Goal: Answer question/provide support: Share knowledge or assist other users

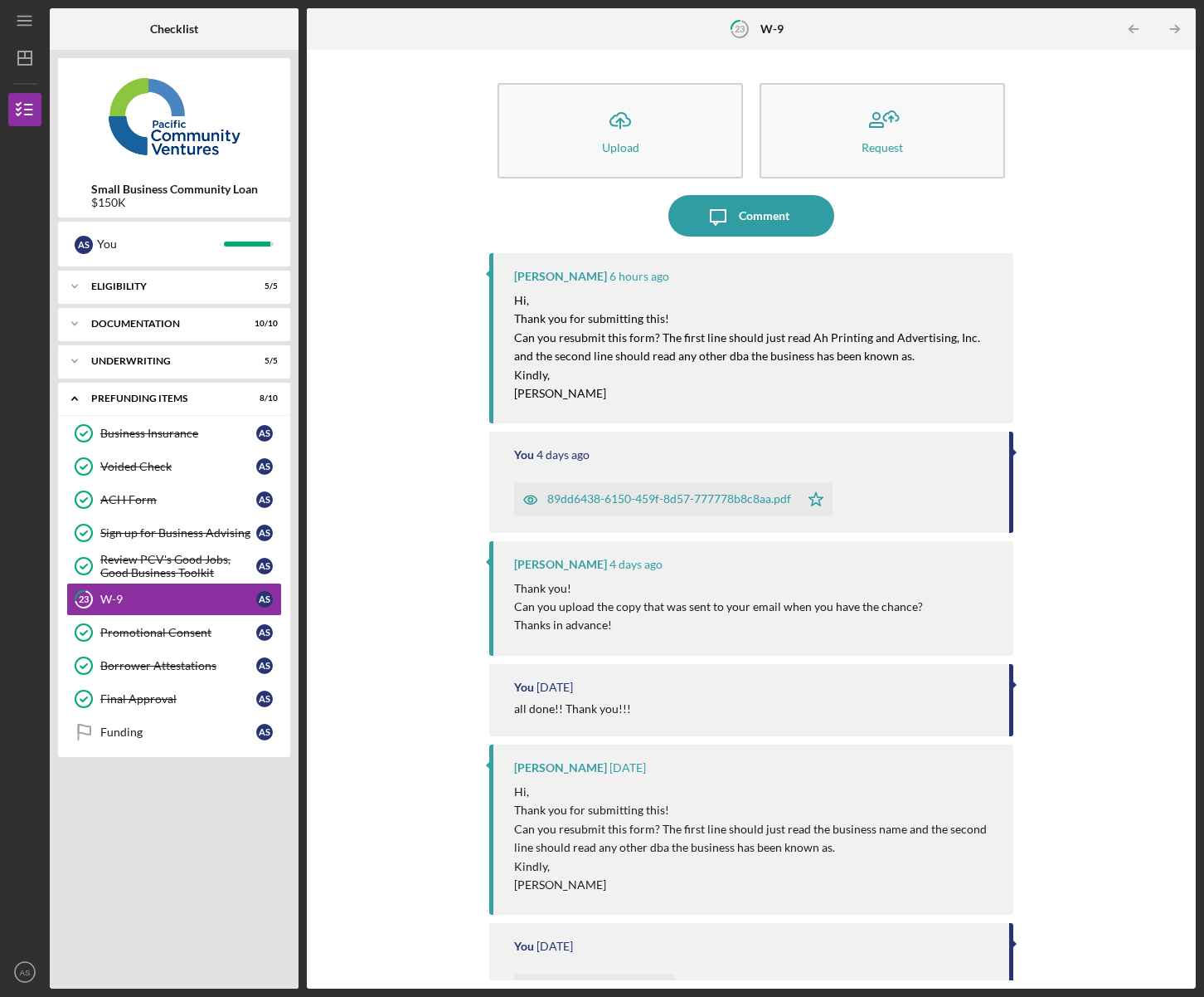
click at [645, 501] on div "89dd6438-6150-459f-8d57-777778b8c8aa.pdf" at bounding box center [669, 499] width 244 height 14
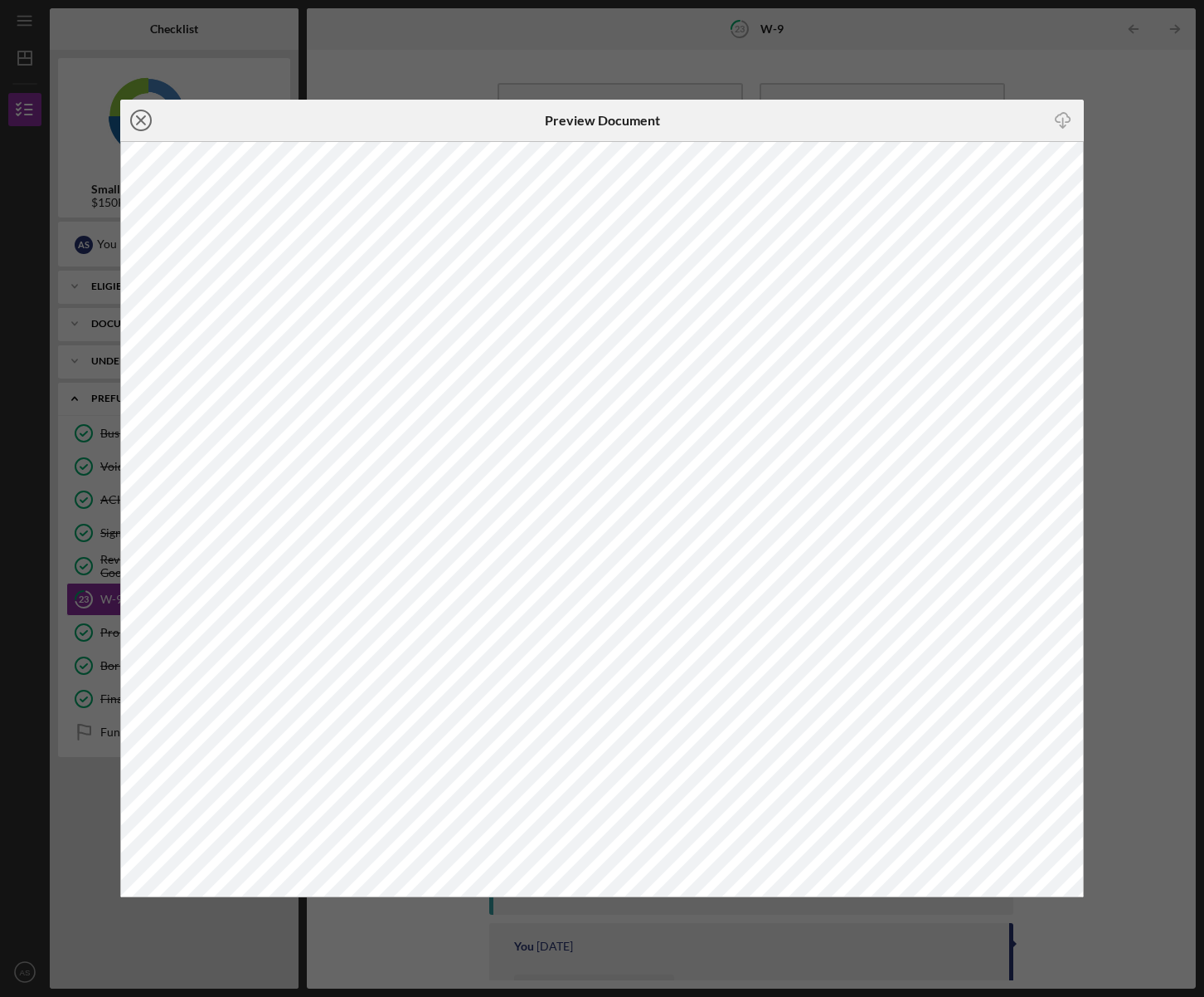
click at [138, 117] on line at bounding box center [141, 121] width 9 height 9
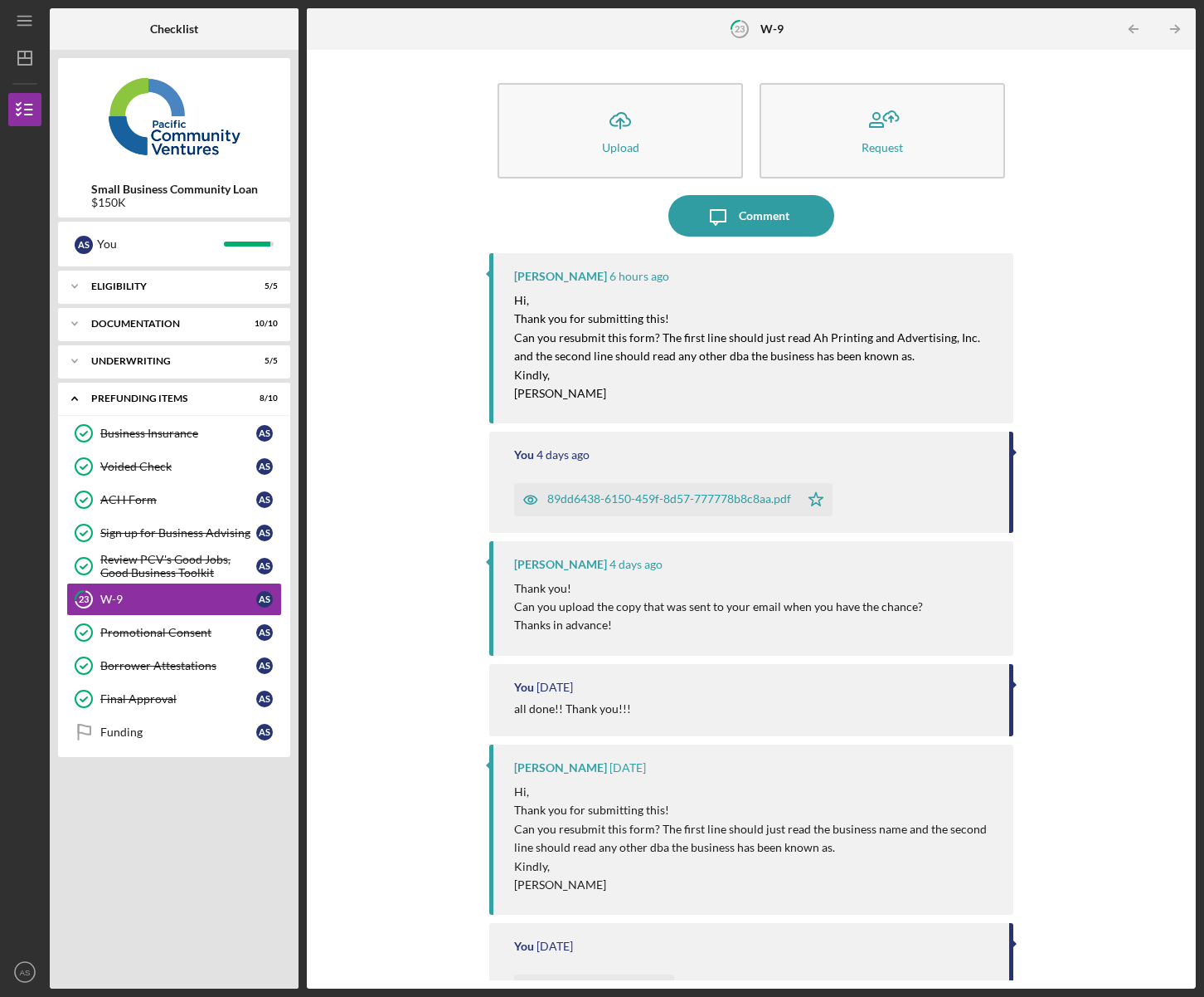
click at [806, 339] on mark "Can you resubmit this form? The first line should just read Ah Printing and Adv…" at bounding box center [747, 337] width 466 height 14
drag, startPoint x: 809, startPoint y: 339, endPoint x: 963, endPoint y: 342, distance: 154.0
click at [963, 342] on mark "Can you resubmit this form? The first line should just read Ah Printing and Adv…" at bounding box center [747, 337] width 466 height 14
copy mark "Ah Printing and Advertising, Inc."
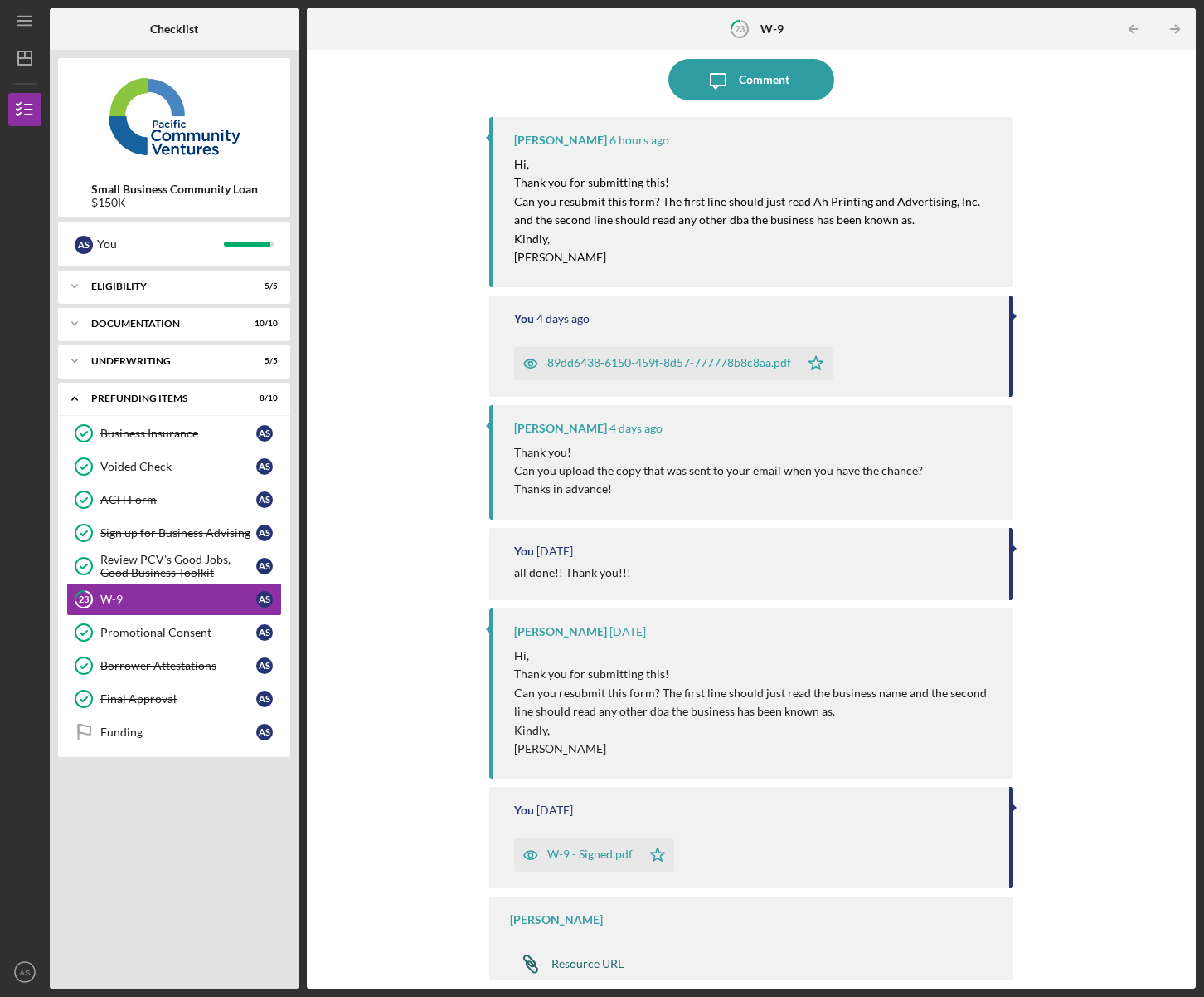
click at [593, 963] on div "Resource URL" at bounding box center [588, 964] width 72 height 14
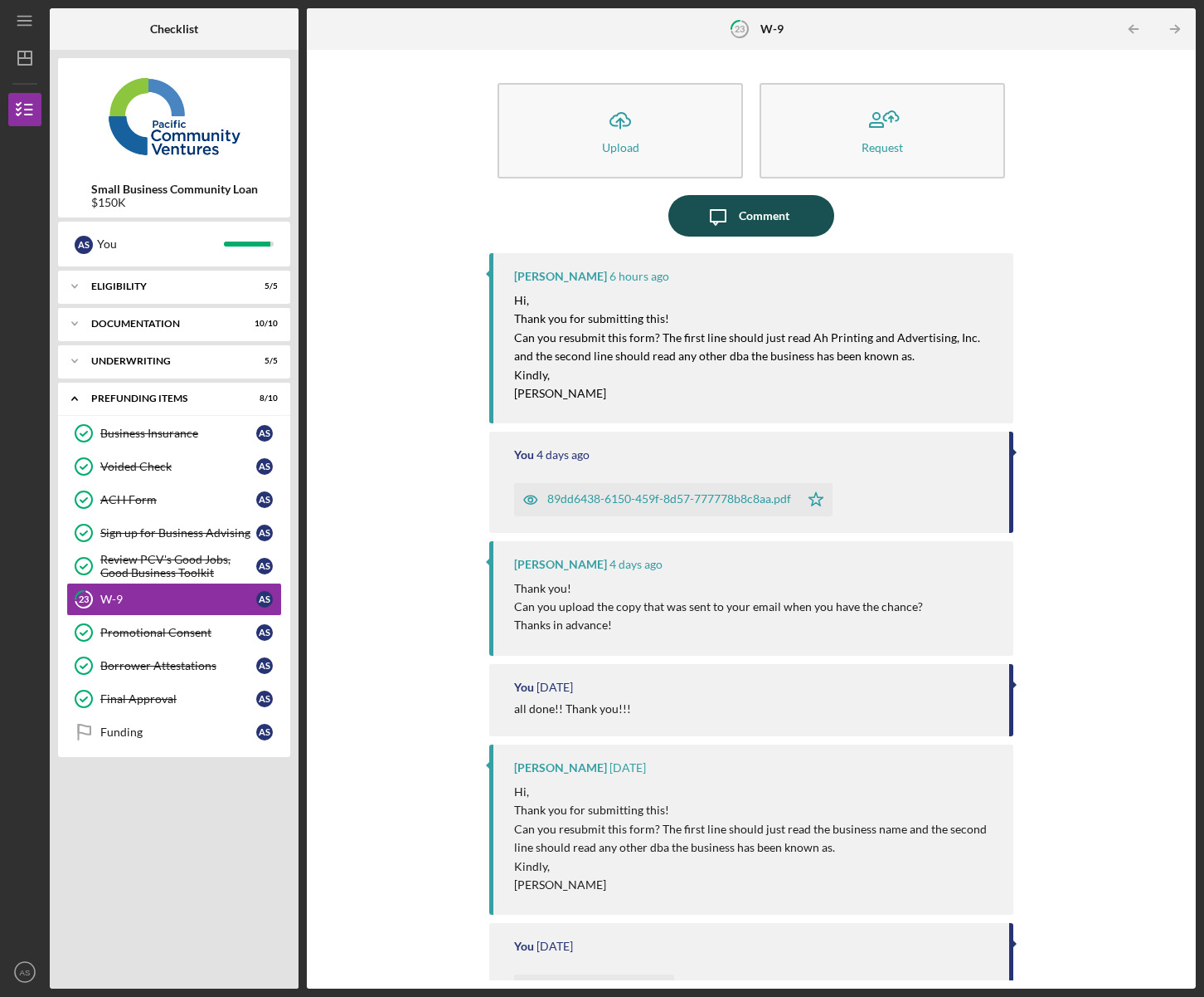
click at [753, 221] on div "Comment" at bounding box center [764, 215] width 51 height 42
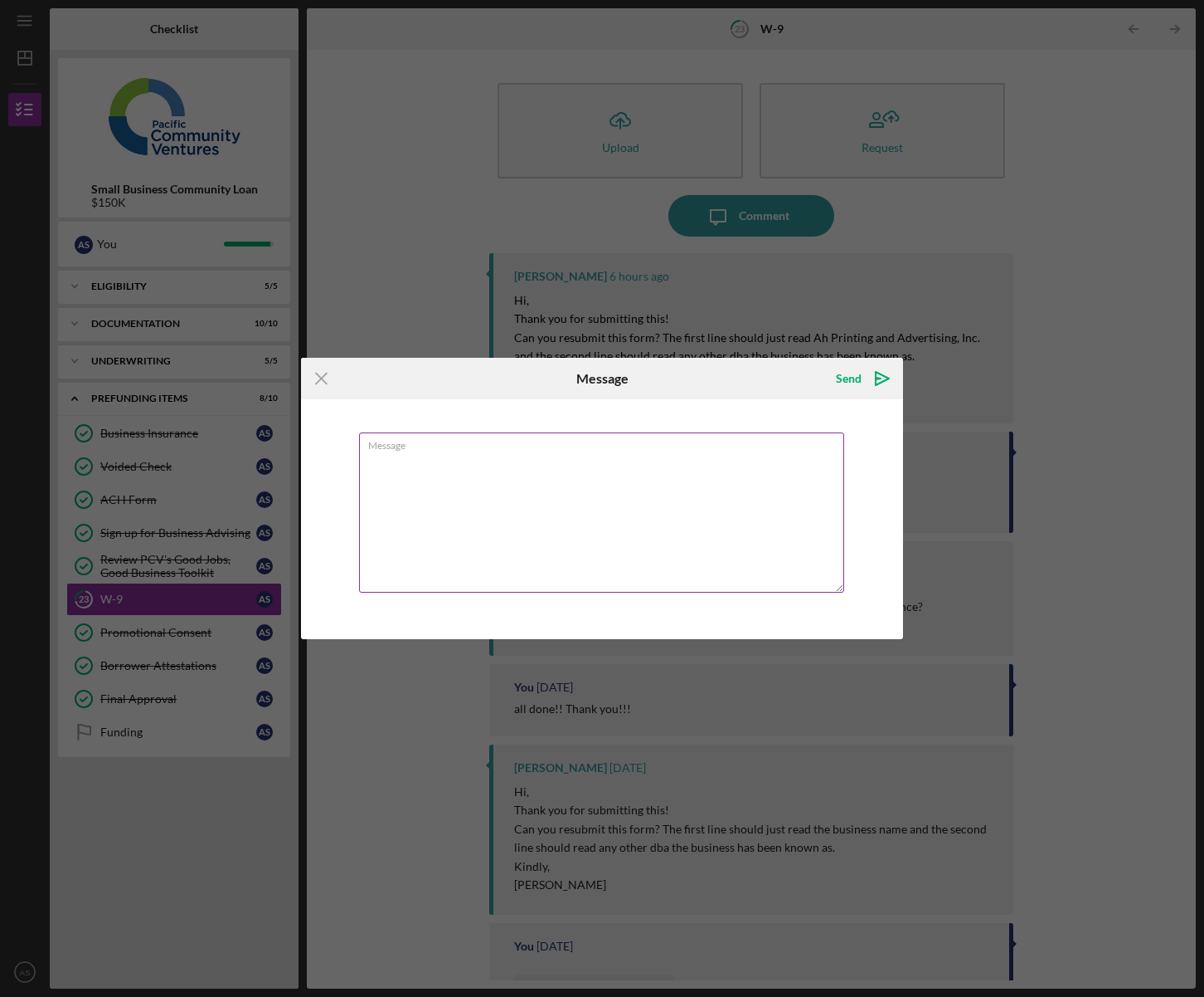
click at [415, 495] on textarea "Message" at bounding box center [601, 512] width 486 height 160
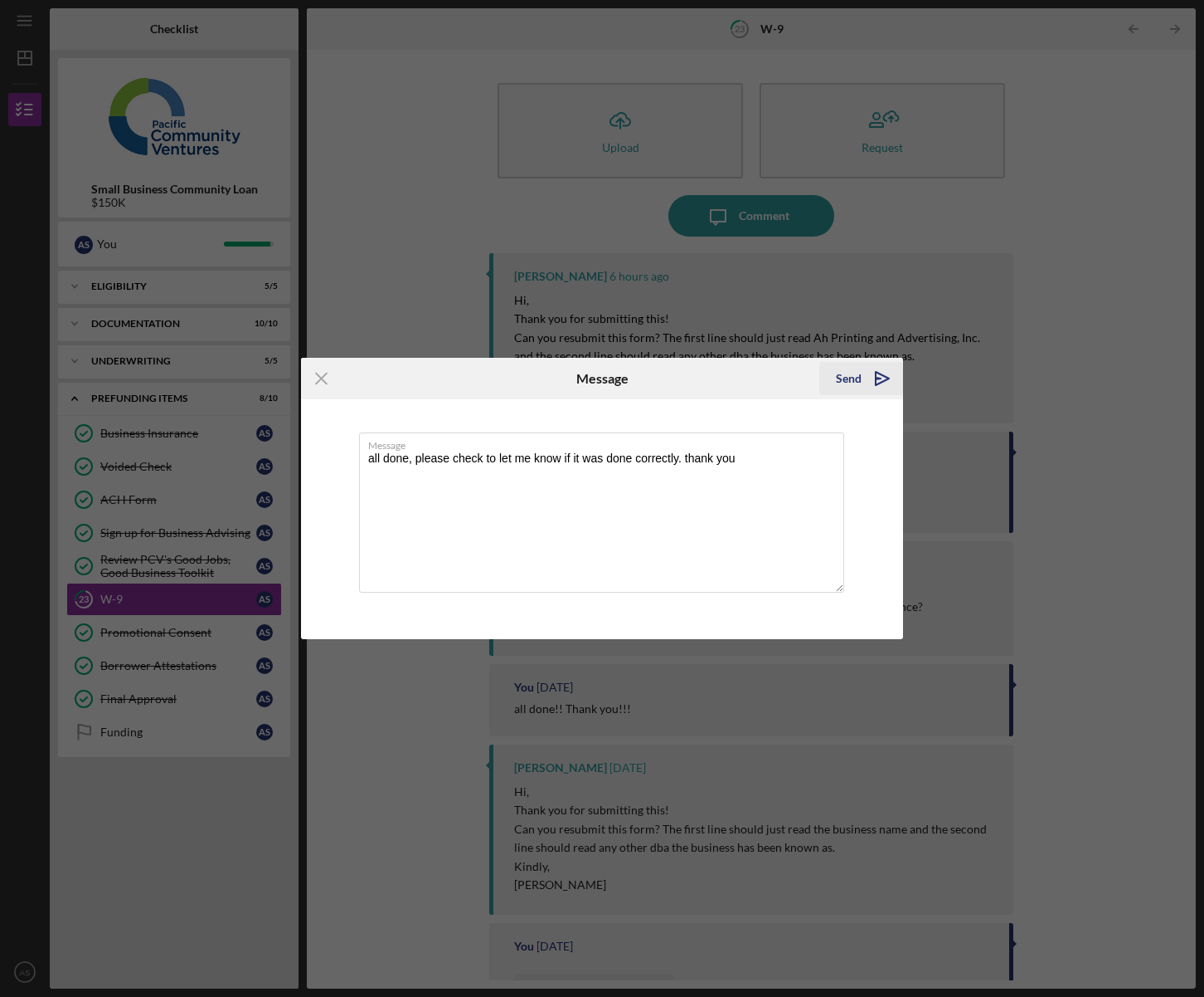
type textarea "all done, please check to let me know if it was done correctly. thank you"
click at [843, 384] on div "Send" at bounding box center [849, 378] width 26 height 33
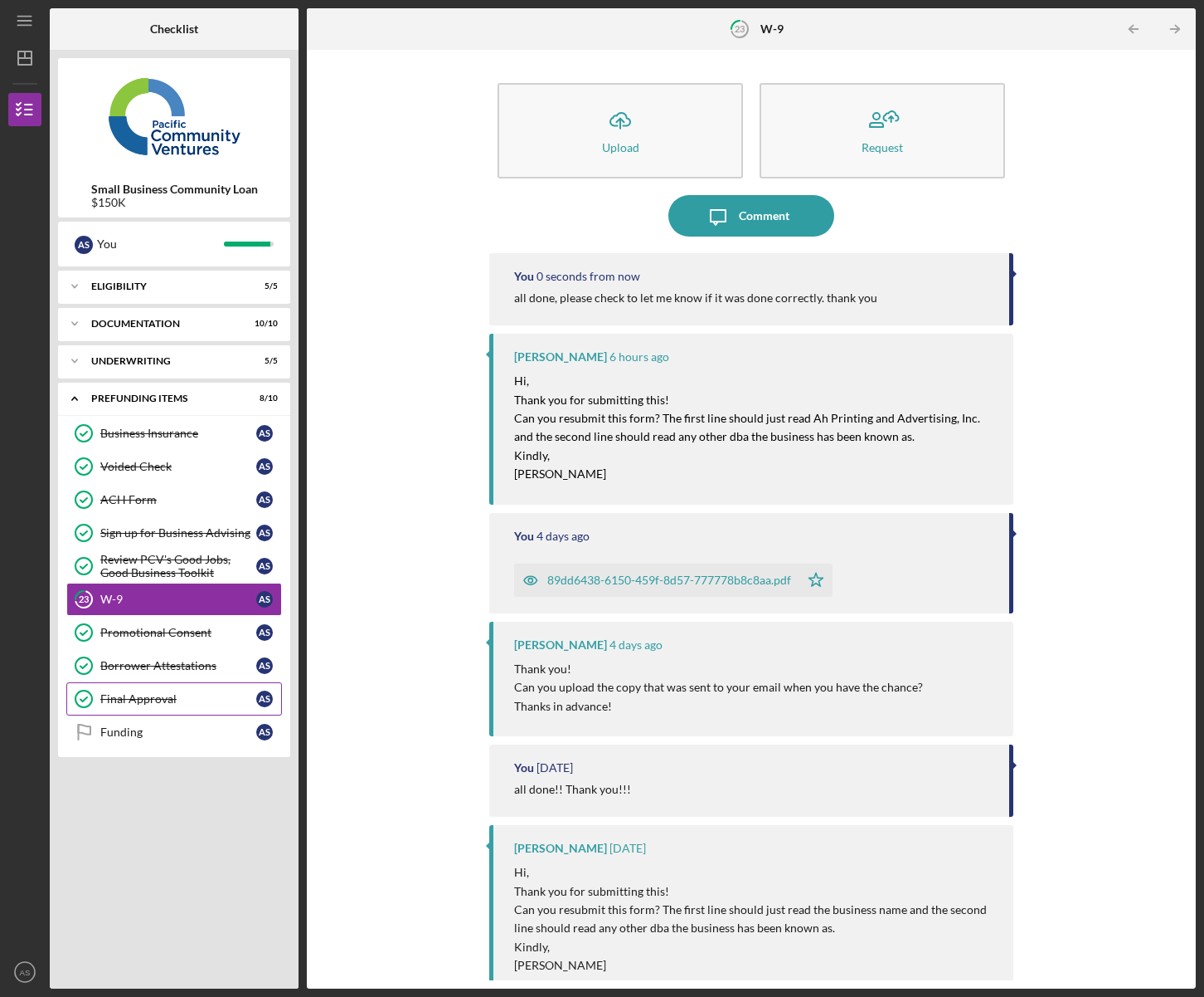
click at [146, 707] on link "Final Approval Final Approval A S" at bounding box center [174, 698] width 216 height 33
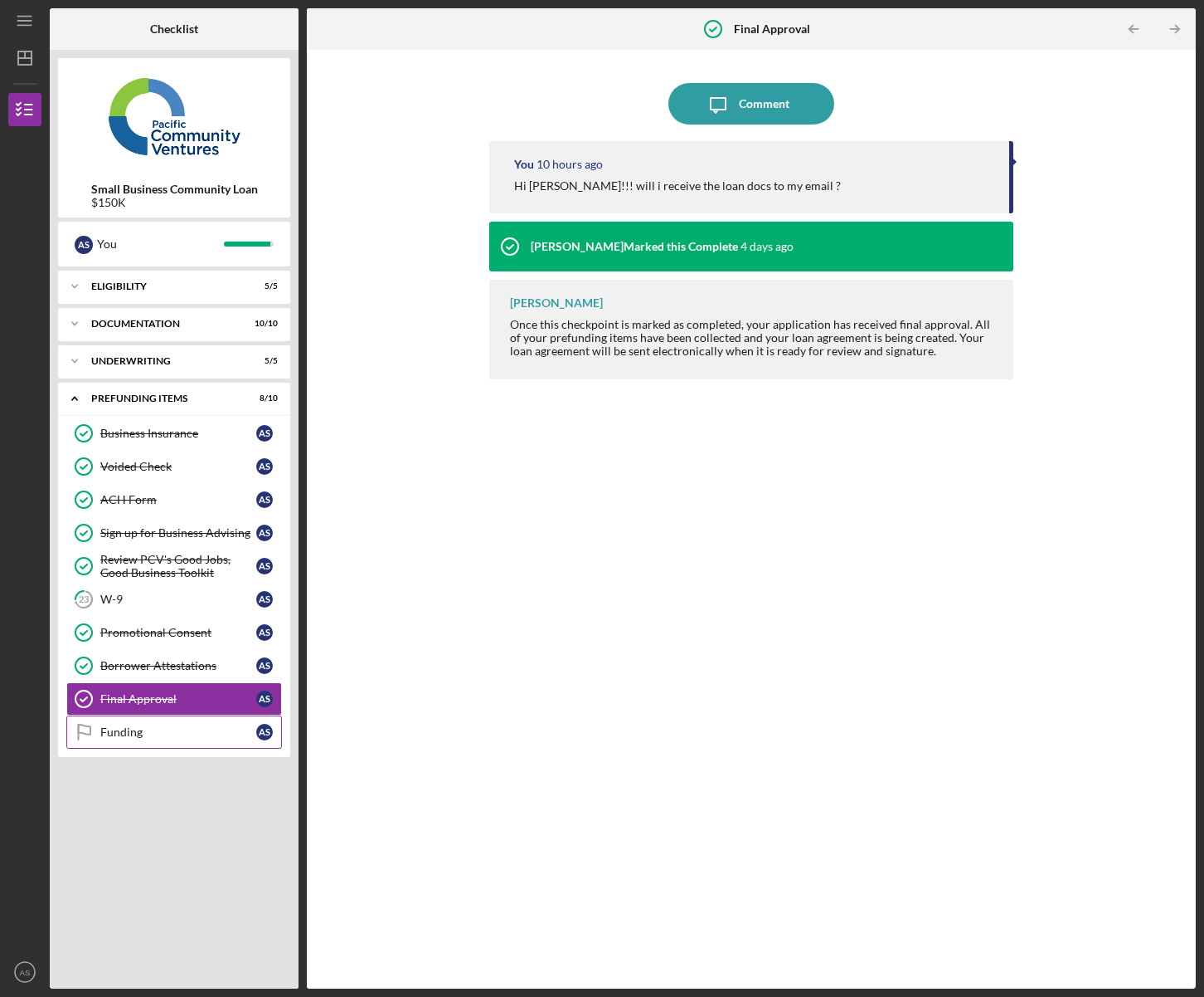
click at [146, 744] on link "Funding Funding A S" at bounding box center [174, 732] width 216 height 33
